Goal: Entertainment & Leisure: Consume media (video, audio)

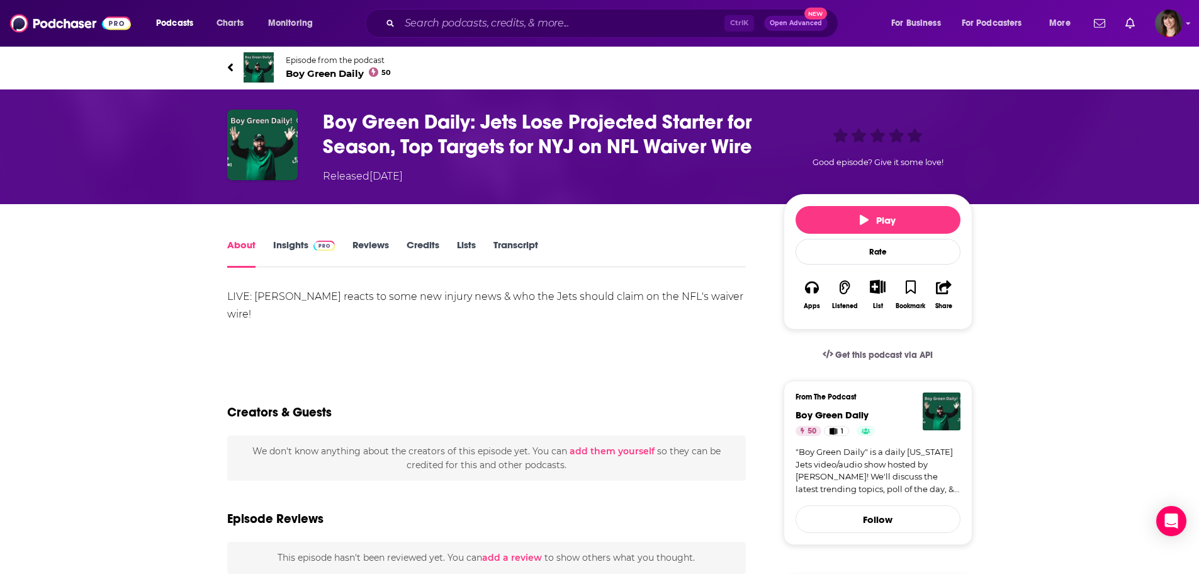
click at [288, 241] on link "Insights" at bounding box center [304, 253] width 62 height 29
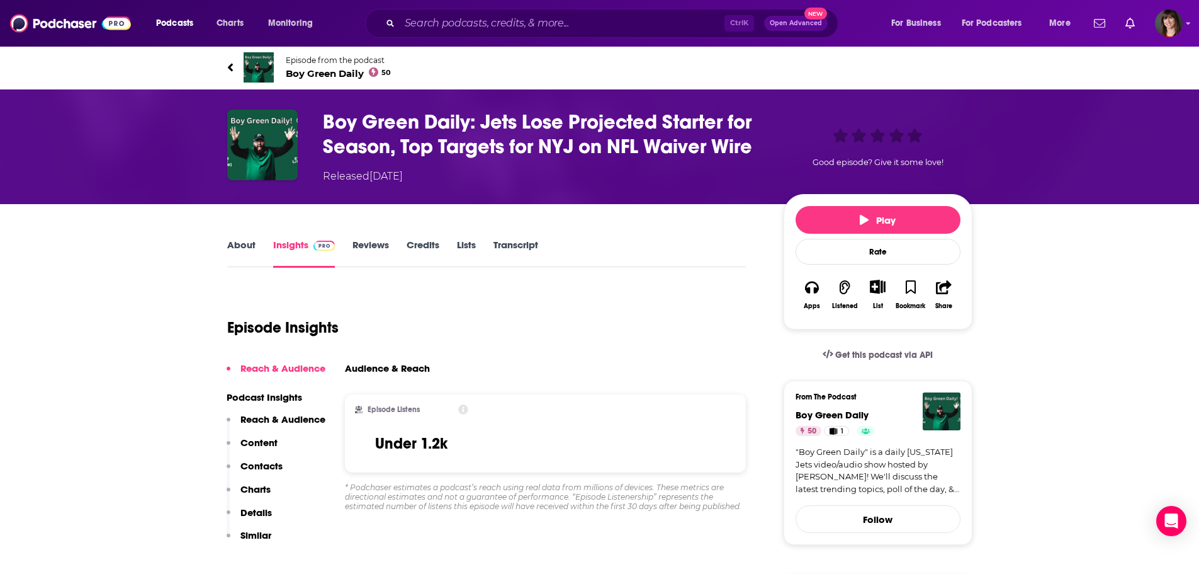
click at [328, 71] on span "Boy Green Daily 50" at bounding box center [339, 73] width 106 height 12
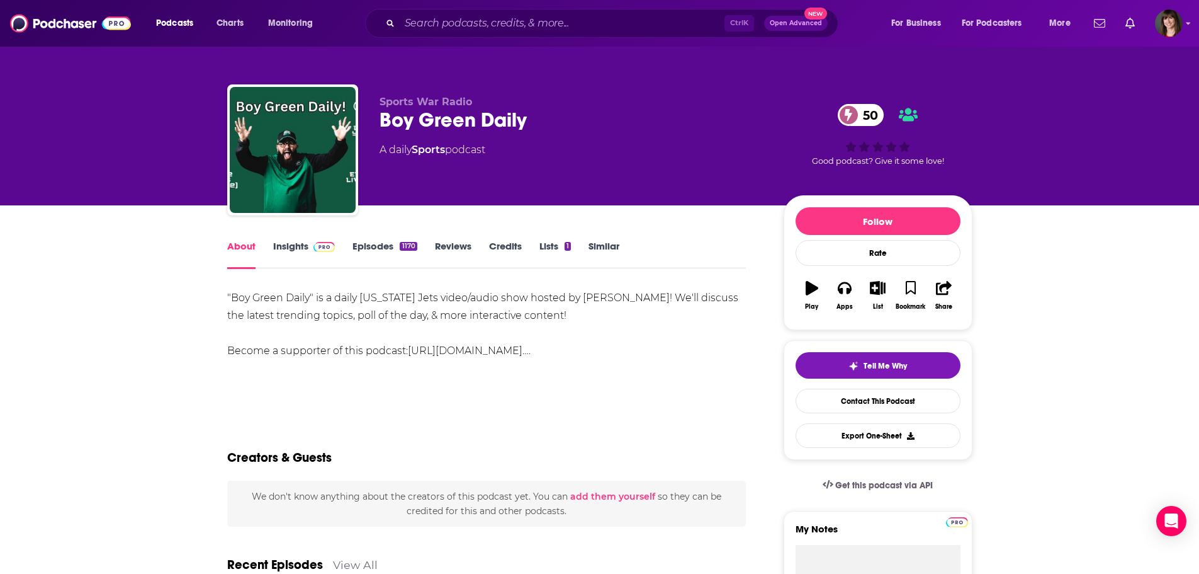
click at [296, 246] on link "Insights" at bounding box center [304, 254] width 62 height 29
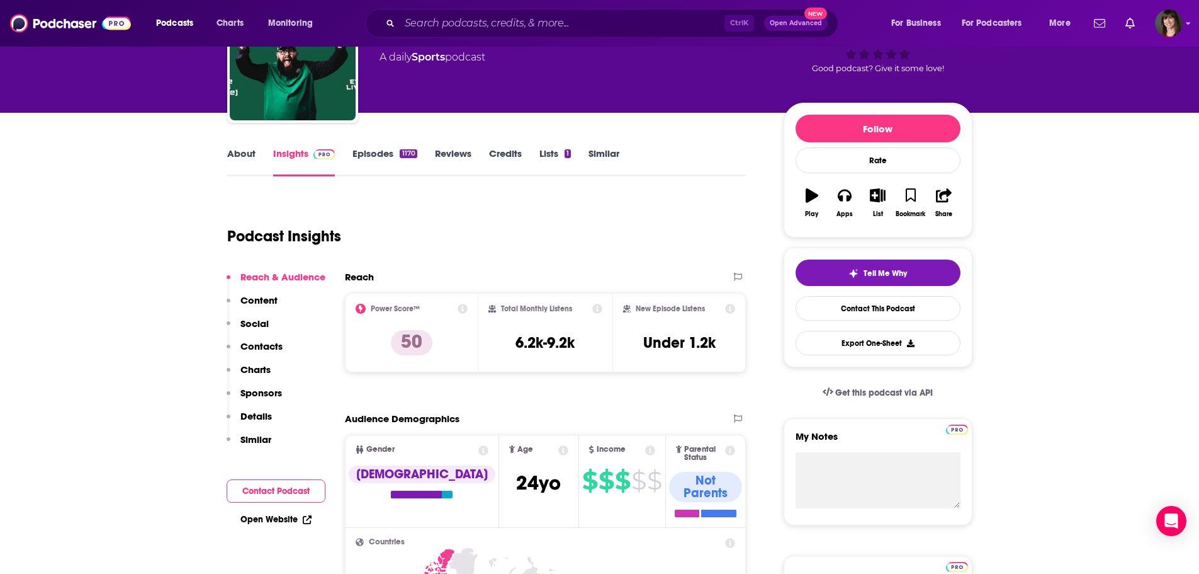
scroll to position [63, 0]
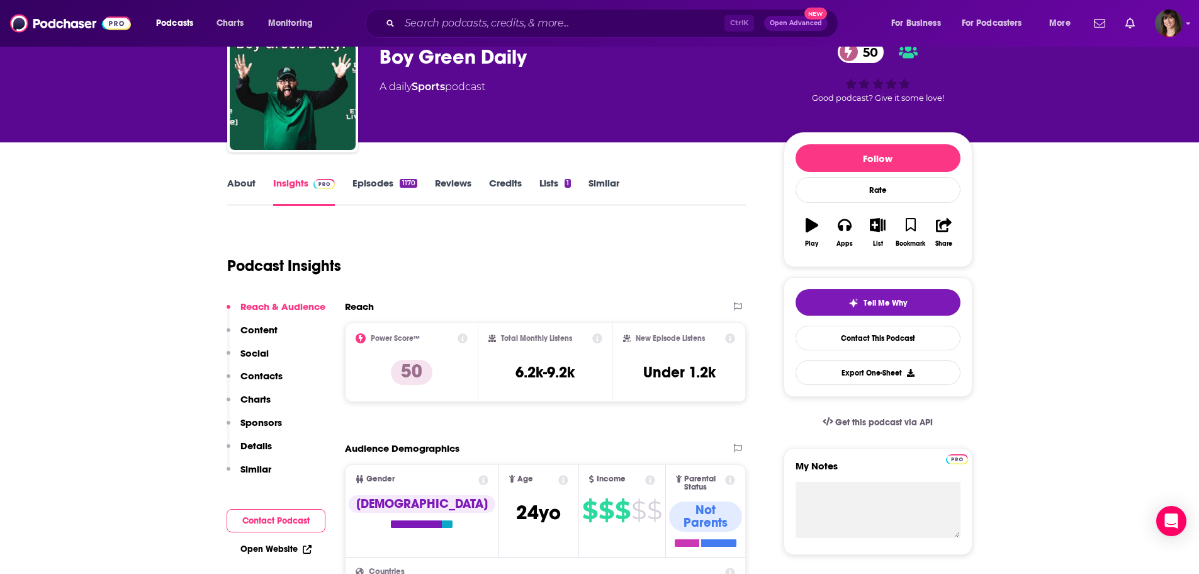
click at [368, 183] on link "Episodes 1170" at bounding box center [385, 191] width 64 height 29
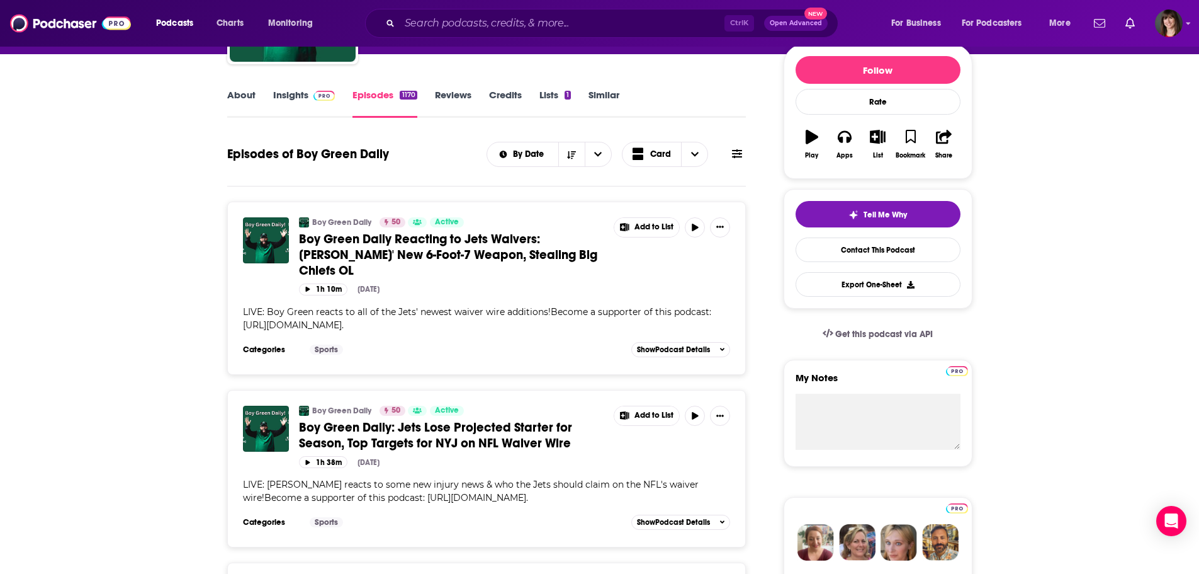
scroll to position [189, 0]
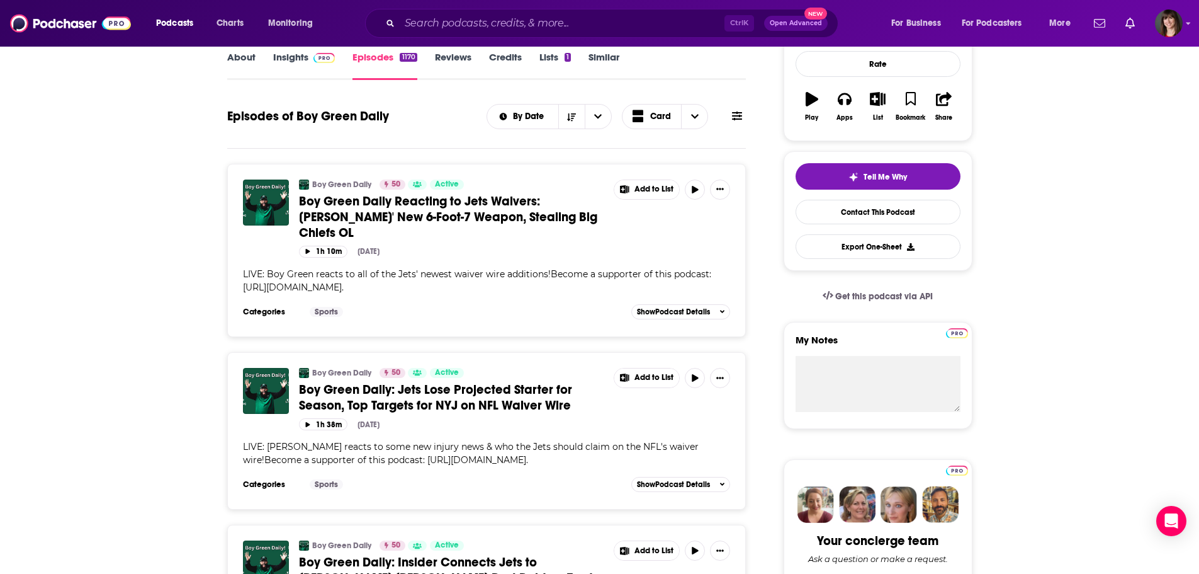
click at [473, 382] on span "Boy Green Daily: Jets Lose Projected Starter for Season, Top Targets for NYJ on…" at bounding box center [435, 397] width 273 height 31
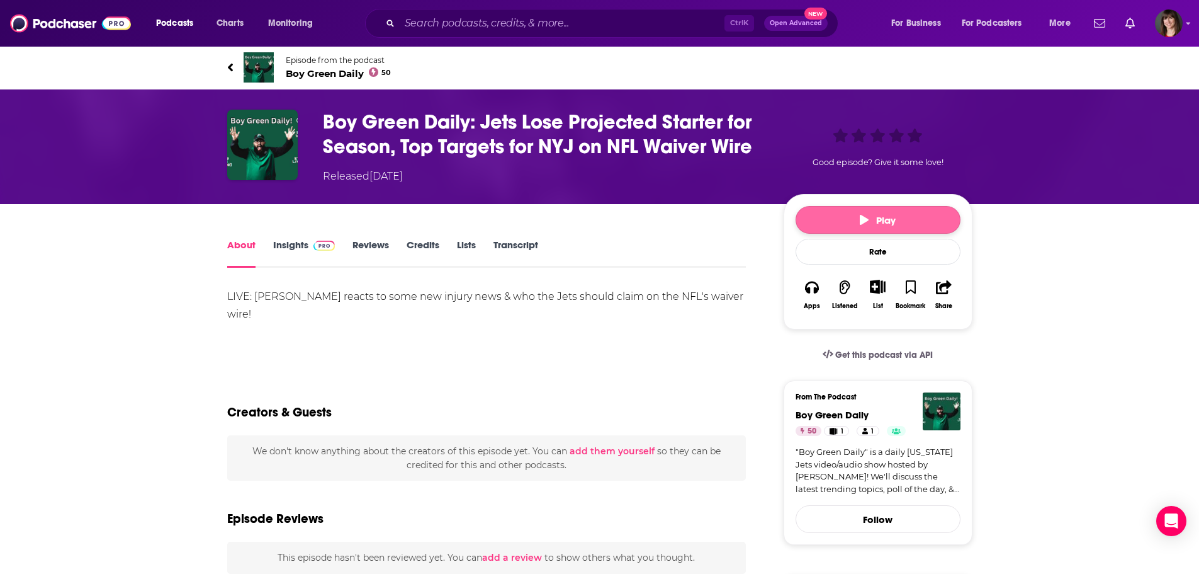
click at [884, 215] on span "Play" at bounding box center [878, 220] width 36 height 12
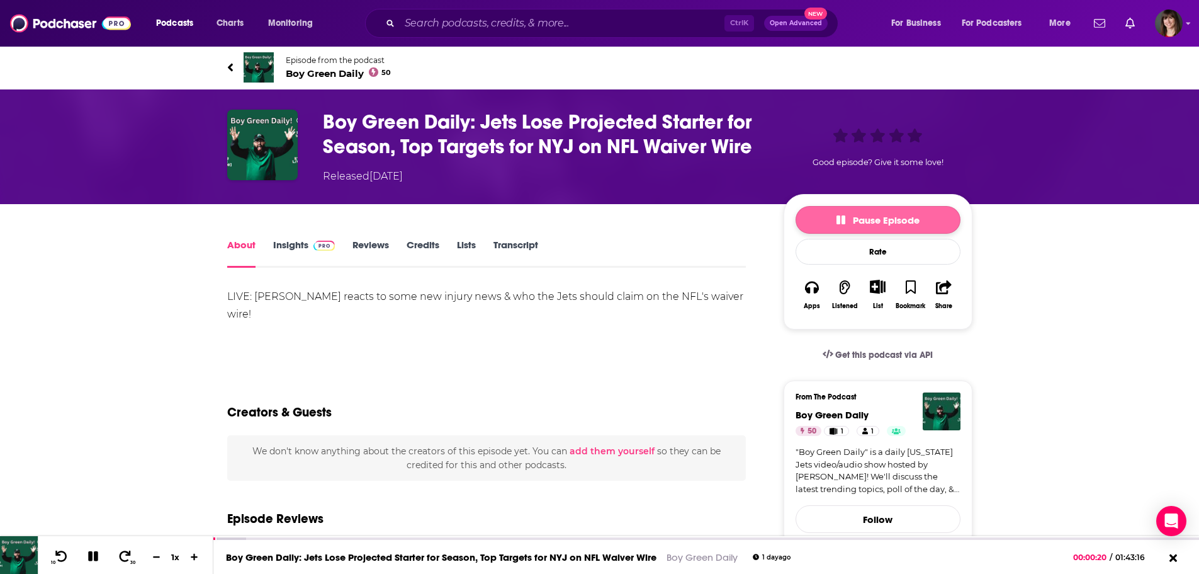
click at [881, 213] on button "Pause Episode" at bounding box center [878, 220] width 165 height 28
click at [880, 215] on span "Play" at bounding box center [878, 220] width 36 height 12
click at [956, 538] on div "01:17:45" at bounding box center [706, 539] width 986 height 5
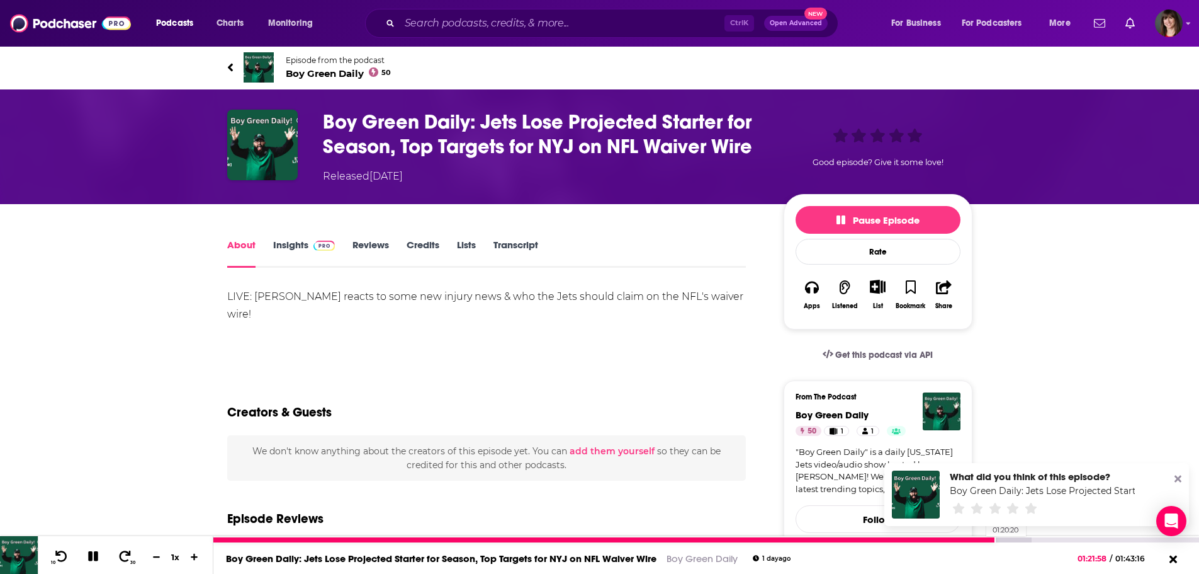
click at [980, 538] on div at bounding box center [604, 539] width 783 height 5
